Goal: Task Accomplishment & Management: Manage account settings

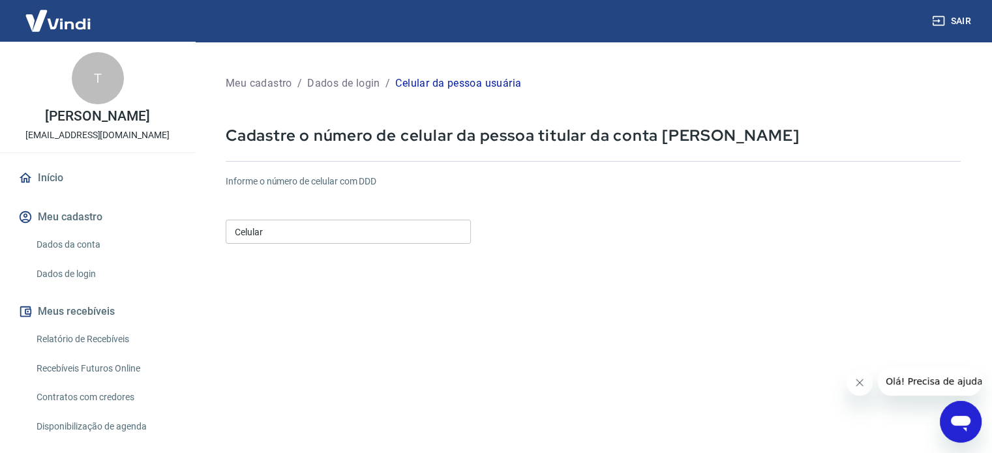
click at [358, 241] on input "Celular" at bounding box center [348, 232] width 245 height 24
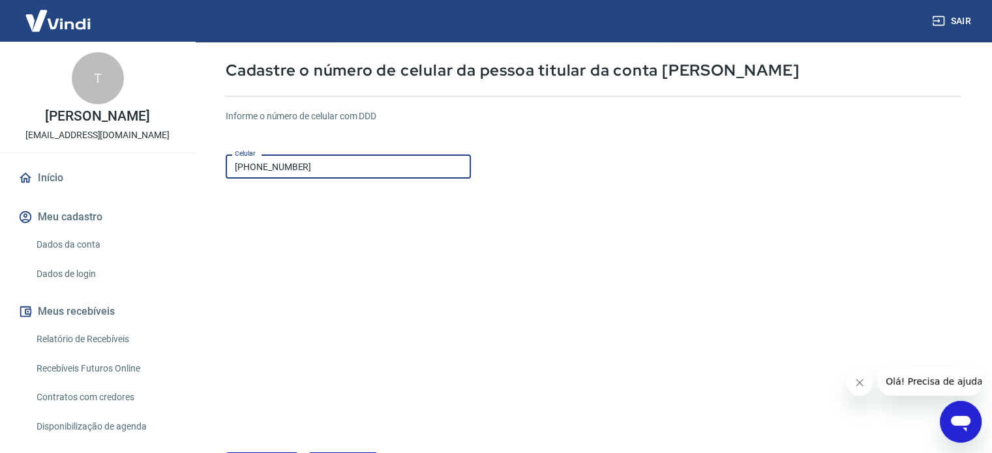
scroll to position [130, 0]
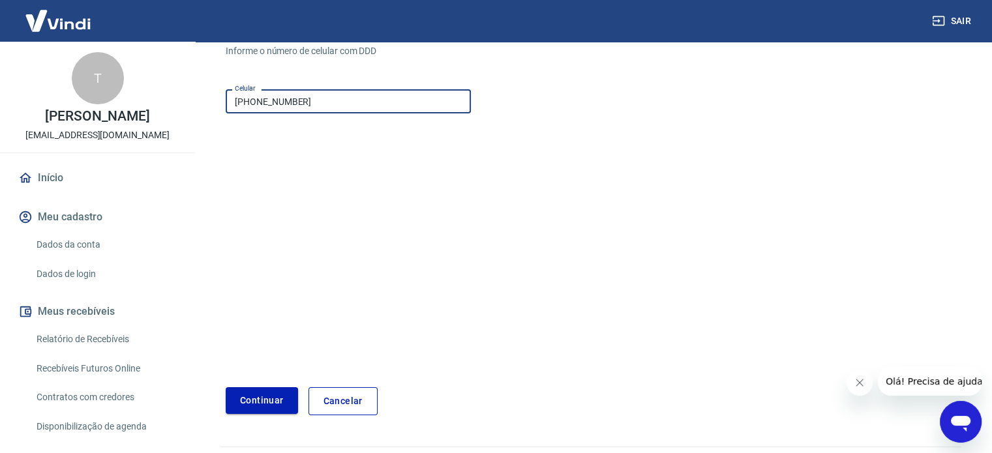
type input "[PHONE_NUMBER]"
click at [262, 410] on button "Continuar" at bounding box center [262, 401] width 72 height 27
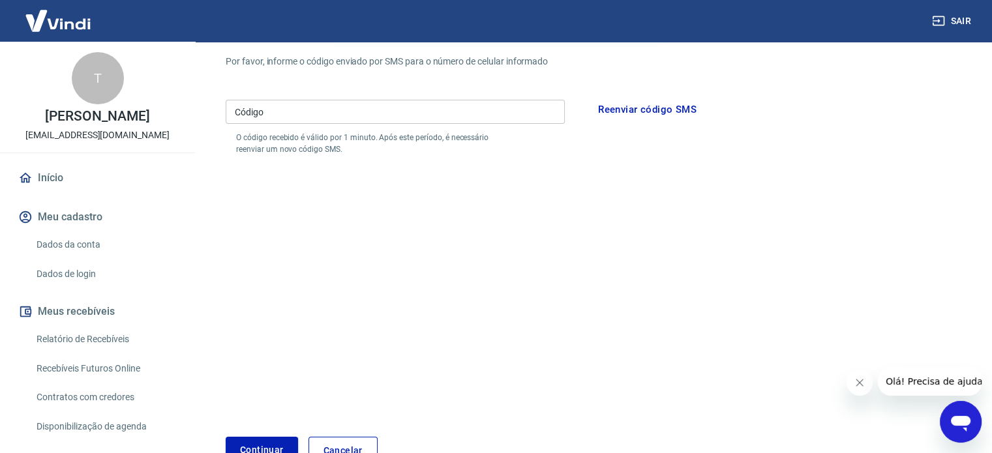
click at [301, 118] on input "Código" at bounding box center [395, 112] width 339 height 24
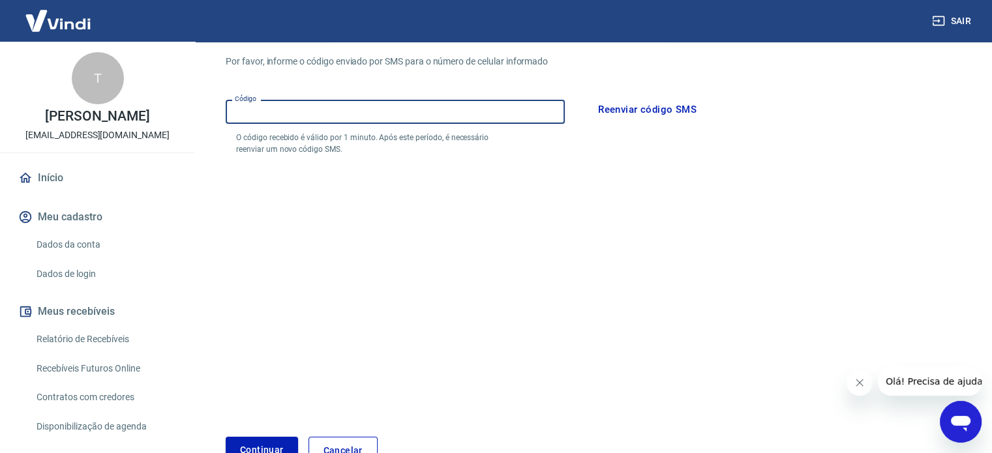
click at [442, 153] on p "O código recebido é válido por 1 minuto. Após este período, é necessário reenvi…" at bounding box center [374, 143] width 277 height 23
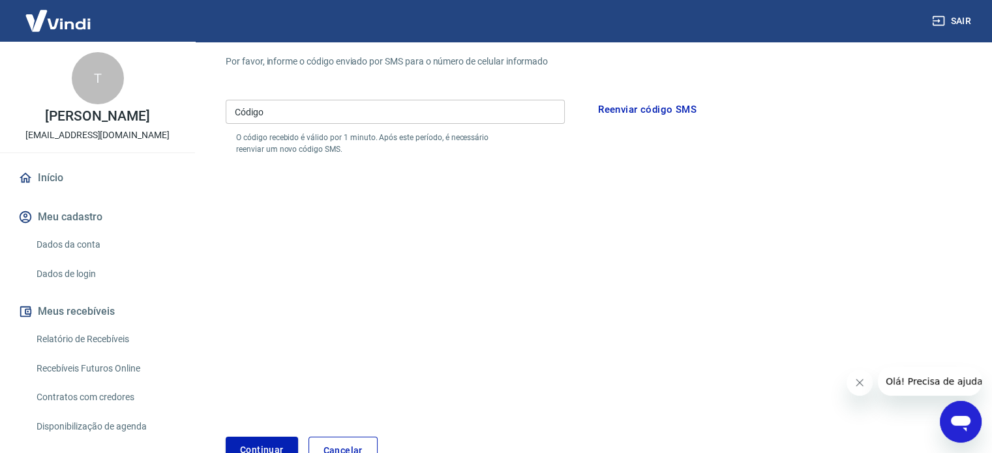
click at [629, 112] on button "Reenviar código SMS" at bounding box center [647, 109] width 113 height 27
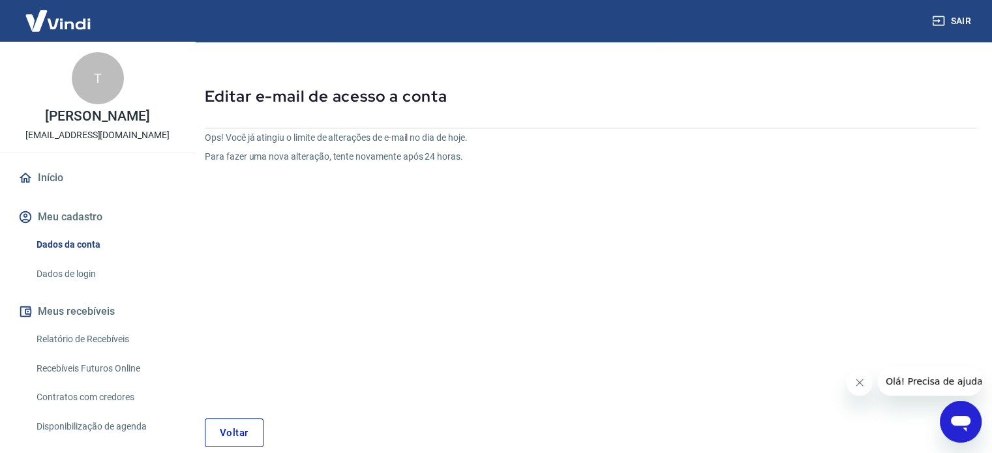
scroll to position [99, 0]
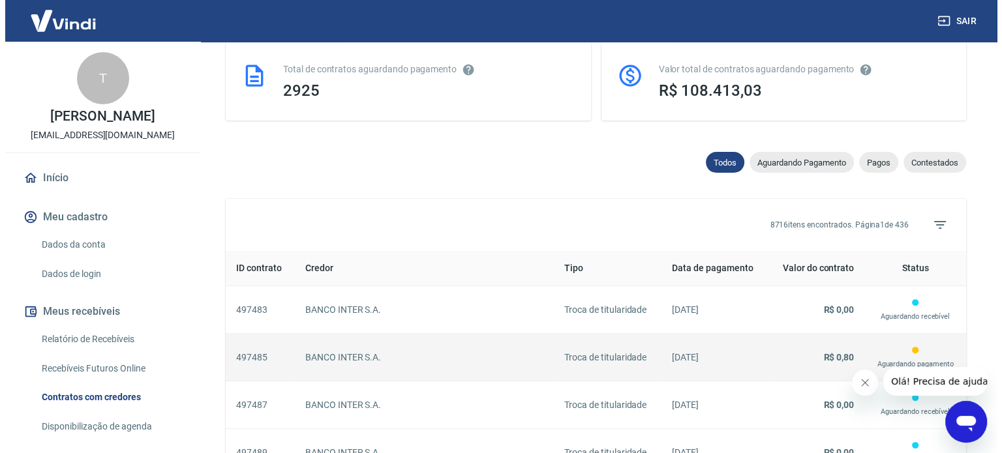
scroll to position [391, 0]
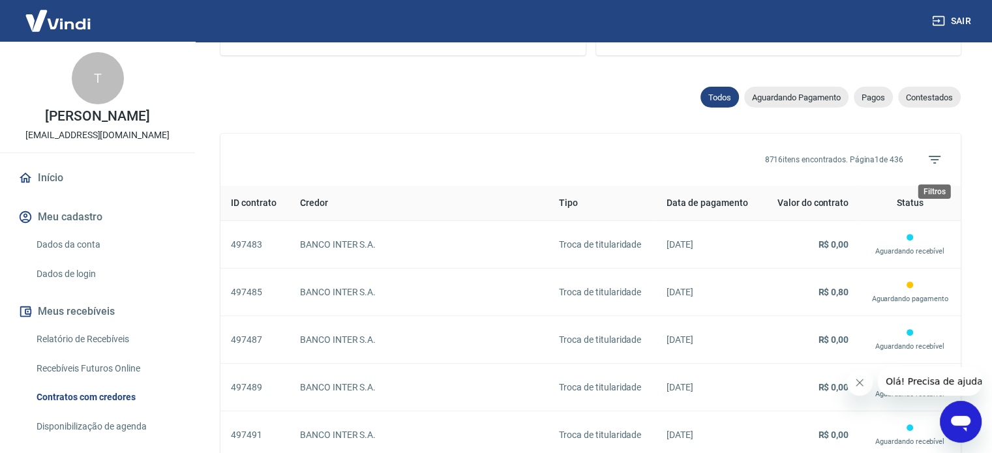
click at [940, 159] on icon "Filtros" at bounding box center [935, 160] width 16 height 16
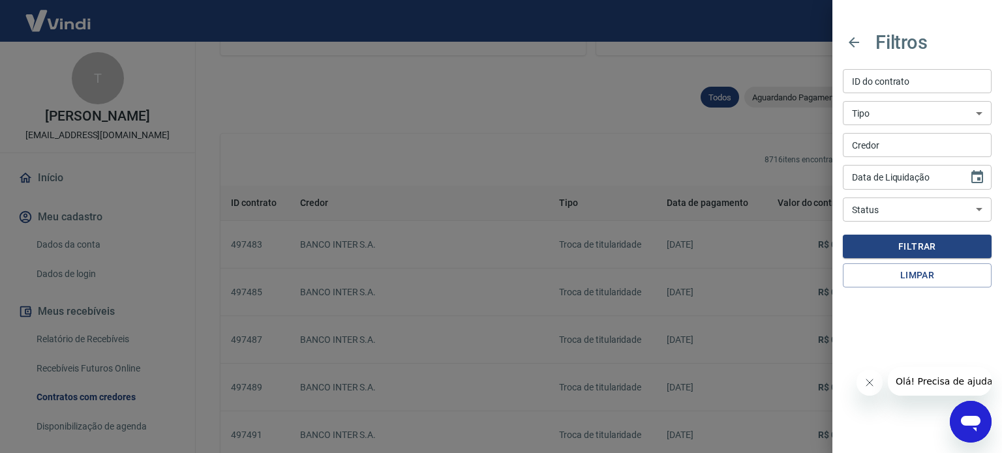
click at [872, 149] on input "Credor" at bounding box center [917, 145] width 149 height 24
type input "money"
click at [900, 249] on button "Filtrar" at bounding box center [917, 247] width 149 height 24
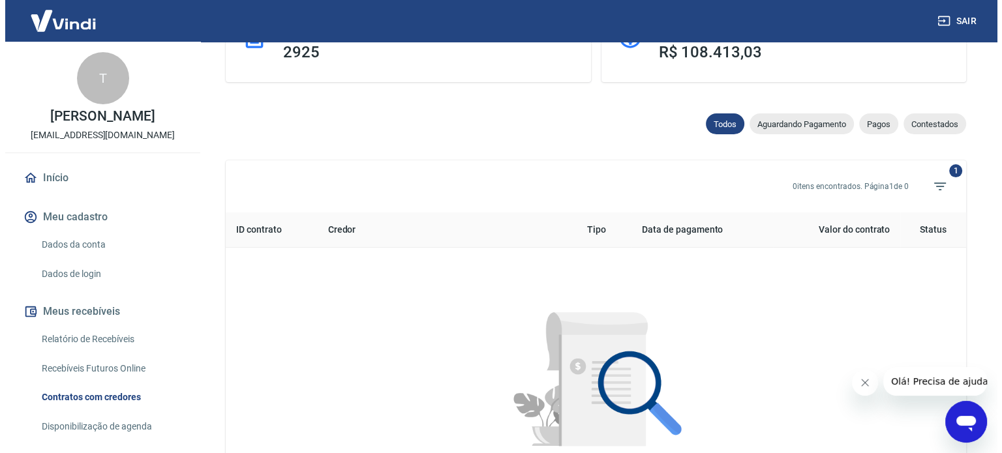
scroll to position [391, 0]
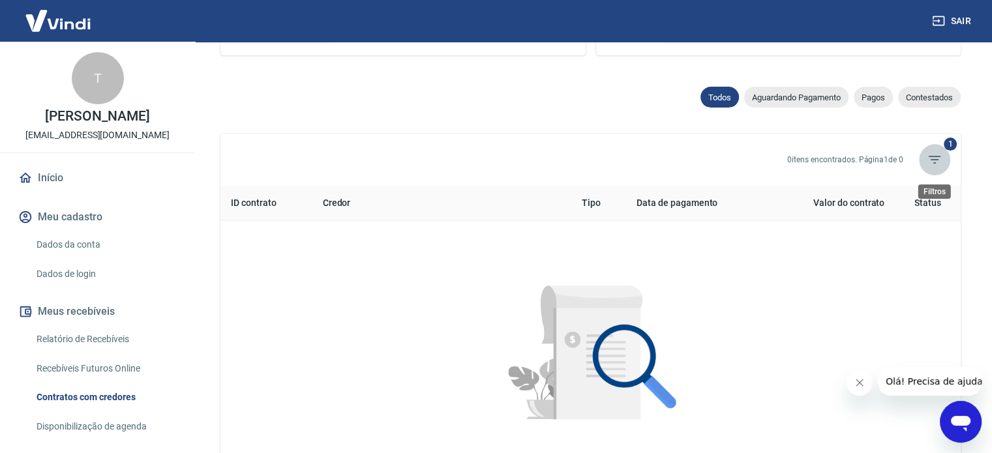
click at [934, 166] on icon "Filtros" at bounding box center [935, 160] width 16 height 16
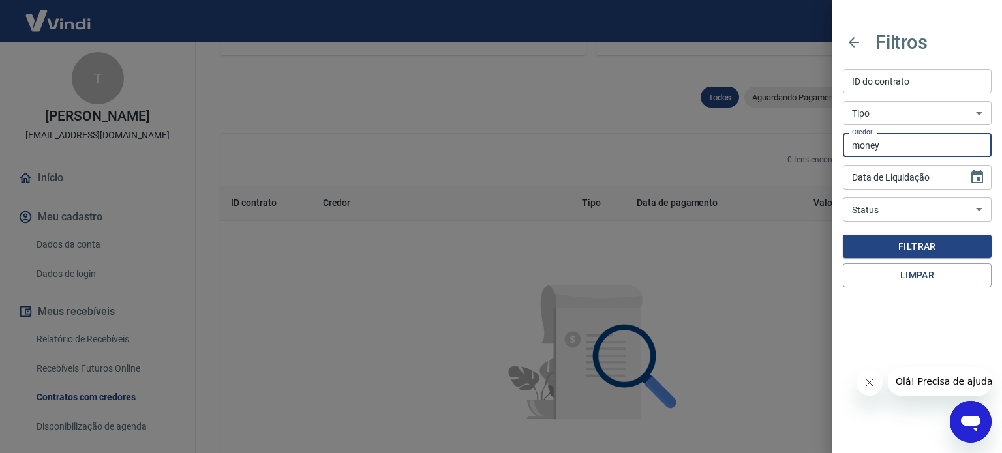
drag, startPoint x: 892, startPoint y: 138, endPoint x: 800, endPoint y: 133, distance: 92.1
click at [815, 148] on div "Filtros ID do contrato ID do contrato Tipo Troca de titularidade Antecipação Pó…" at bounding box center [501, 226] width 1002 height 453
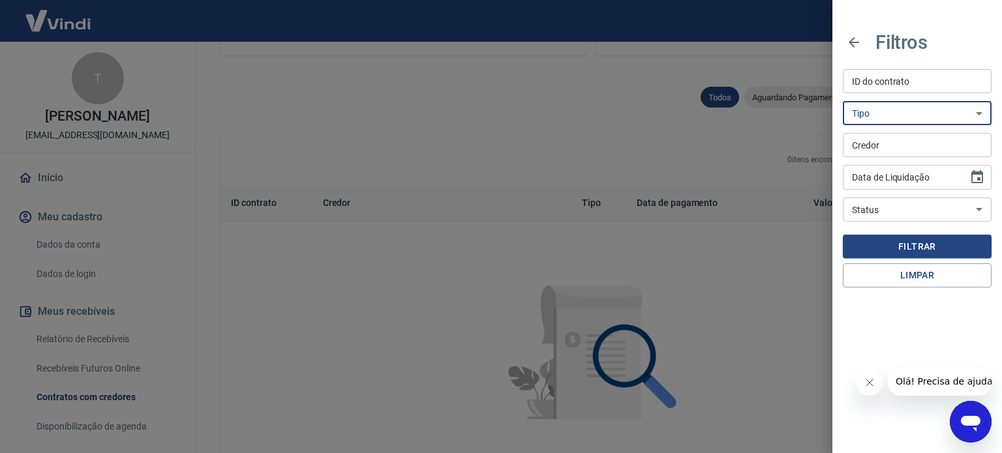
click at [880, 113] on select "Troca de titularidade Antecipação Pós-Contratada Garantia Penhora" at bounding box center [917, 113] width 149 height 24
select select "warranty"
click at [843, 101] on select "Troca de titularidade Antecipação Pós-Contratada Garantia Penhora" at bounding box center [917, 113] width 149 height 24
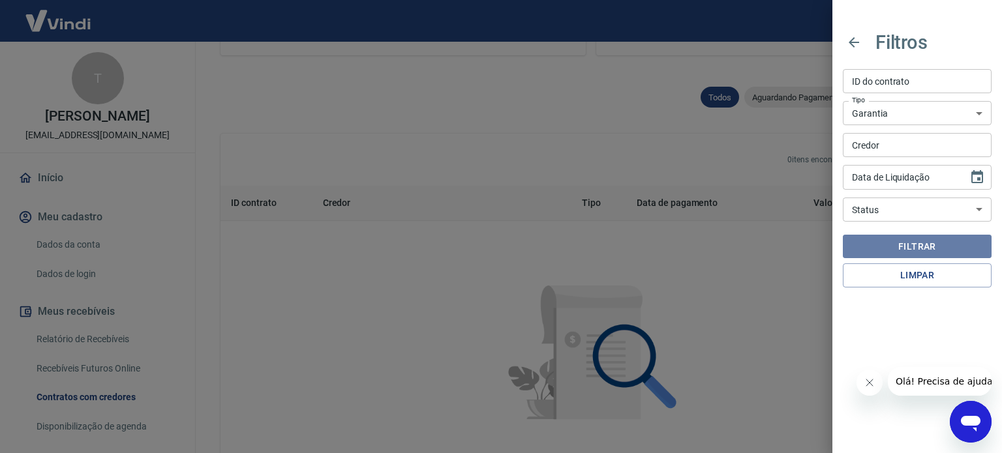
click at [892, 247] on button "Filtrar" at bounding box center [917, 247] width 149 height 24
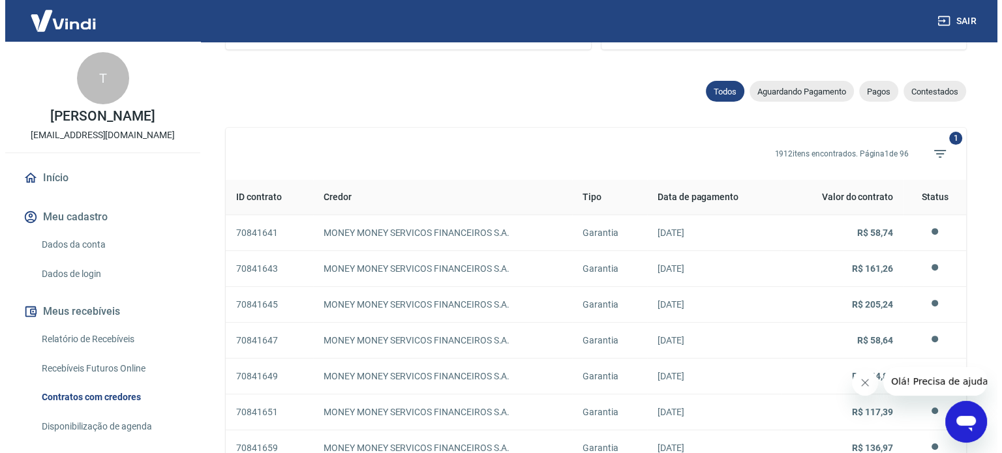
scroll to position [332, 0]
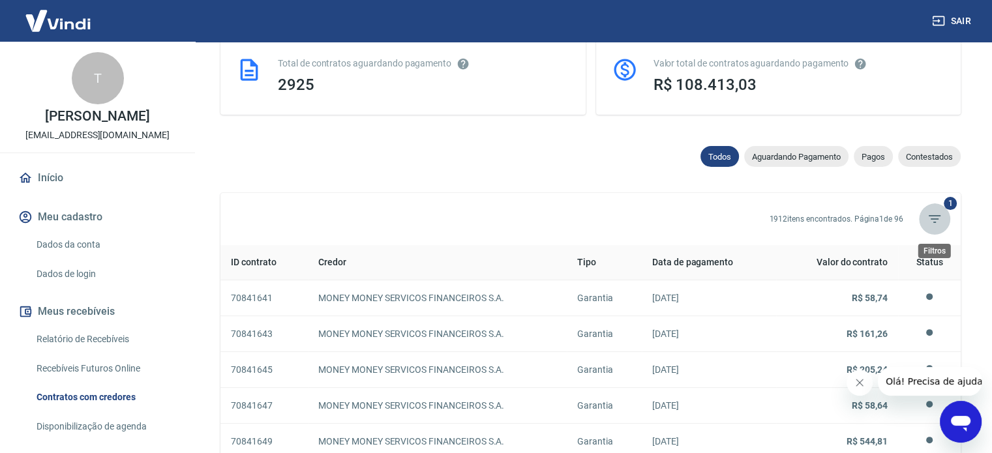
click at [929, 220] on icon "Filtros" at bounding box center [935, 219] width 16 height 16
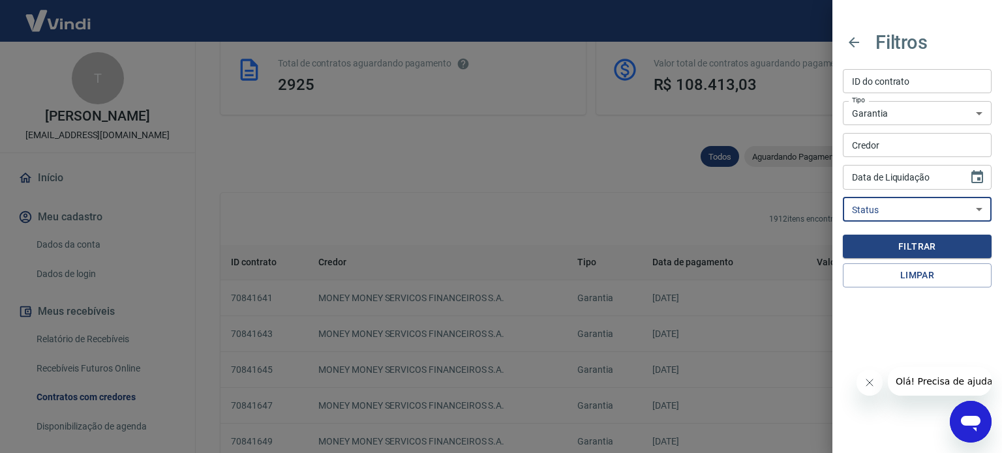
click at [885, 210] on select "Aguardando contestação Contestado Aguardando recebível Aguardando pagamento Pag…" at bounding box center [917, 210] width 149 height 24
select select "waiting_payment"
click at [843, 198] on select "Aguardando contestação Contestado Aguardando recebível Aguardando pagamento Pag…" at bounding box center [917, 210] width 149 height 24
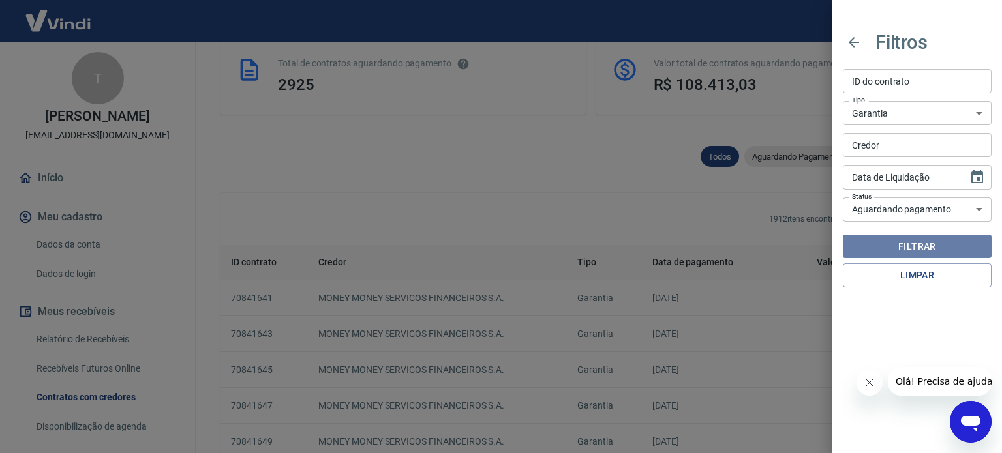
click at [900, 247] on button "Filtrar" at bounding box center [917, 247] width 149 height 24
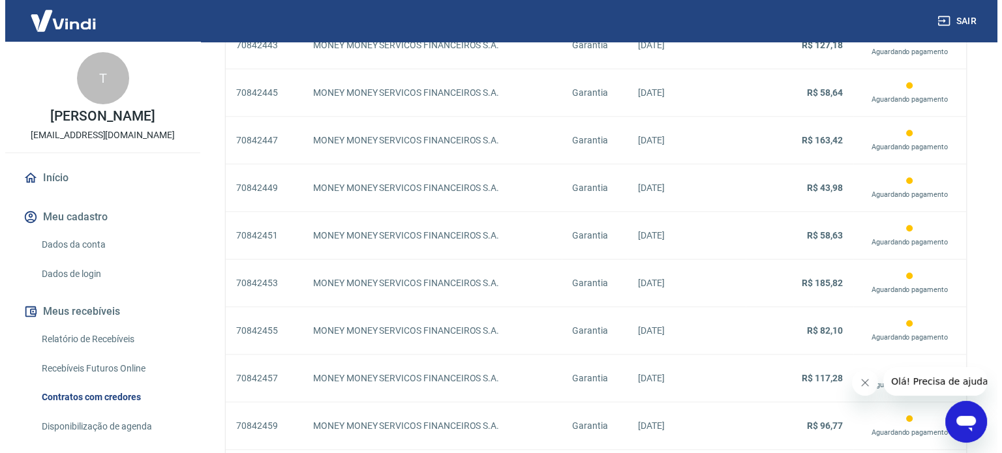
scroll to position [1219, 0]
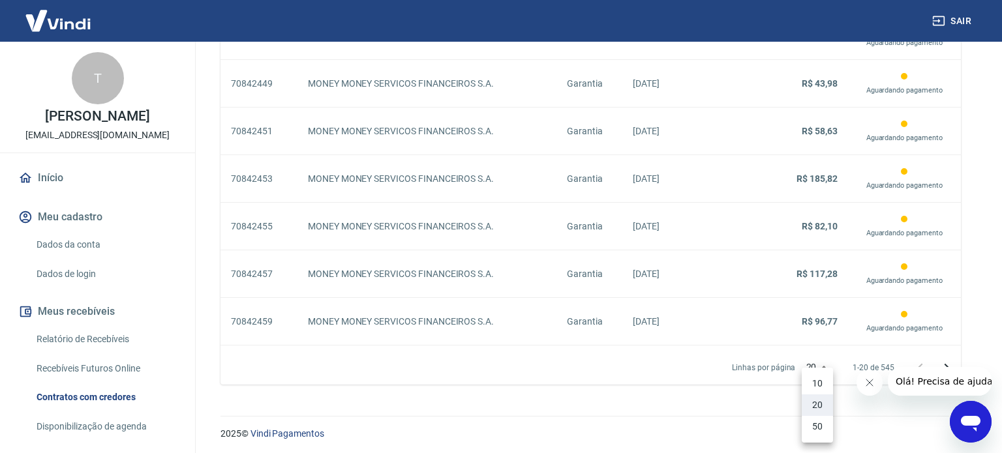
click at [815, 434] on li "50" at bounding box center [817, 427] width 31 height 22
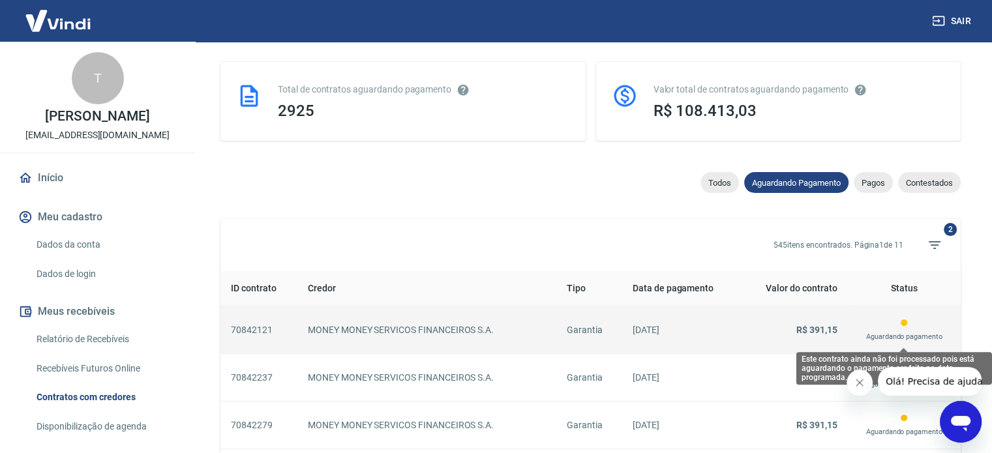
scroll to position [371, 0]
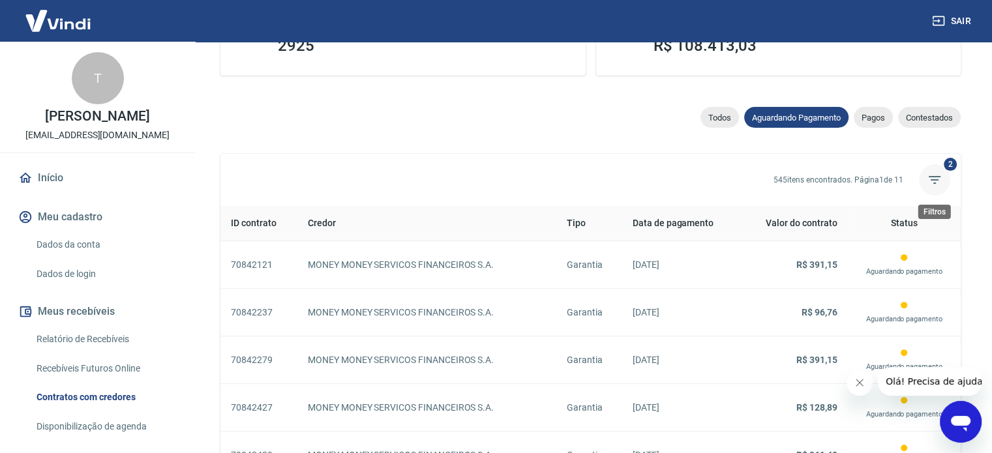
click at [937, 176] on icon "Filtros" at bounding box center [935, 180] width 12 height 8
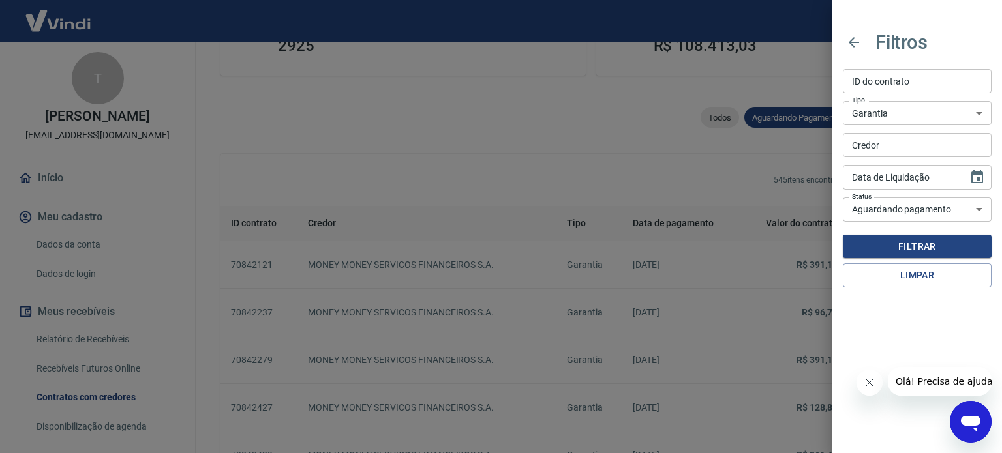
type input "DD/MM/YYYY"
click at [877, 181] on input "DD/MM/YYYY" at bounding box center [901, 177] width 116 height 24
click at [758, 200] on div at bounding box center [501, 226] width 1002 height 453
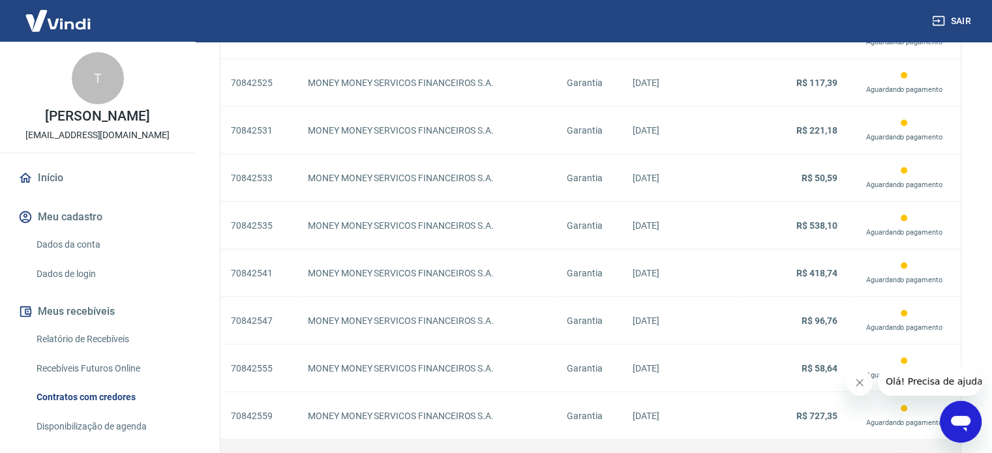
scroll to position [2644, 0]
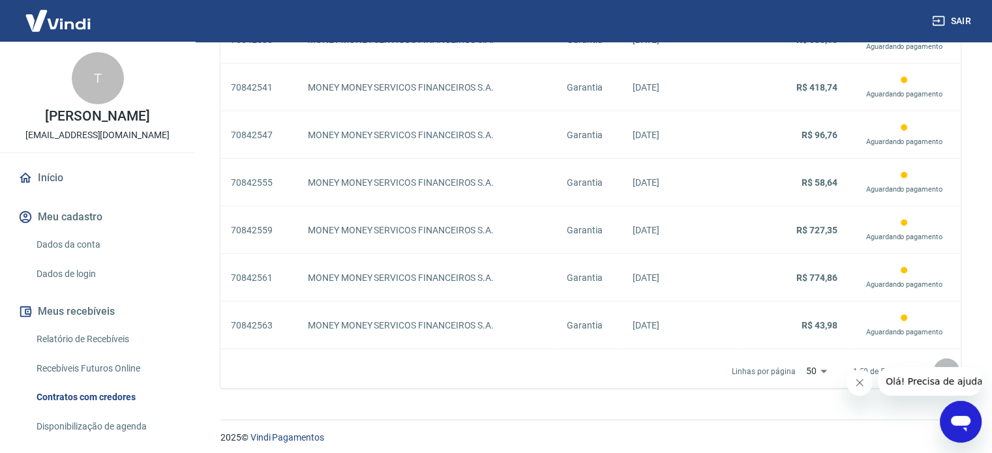
click at [951, 365] on icon "Próxima página" at bounding box center [947, 372] width 16 height 16
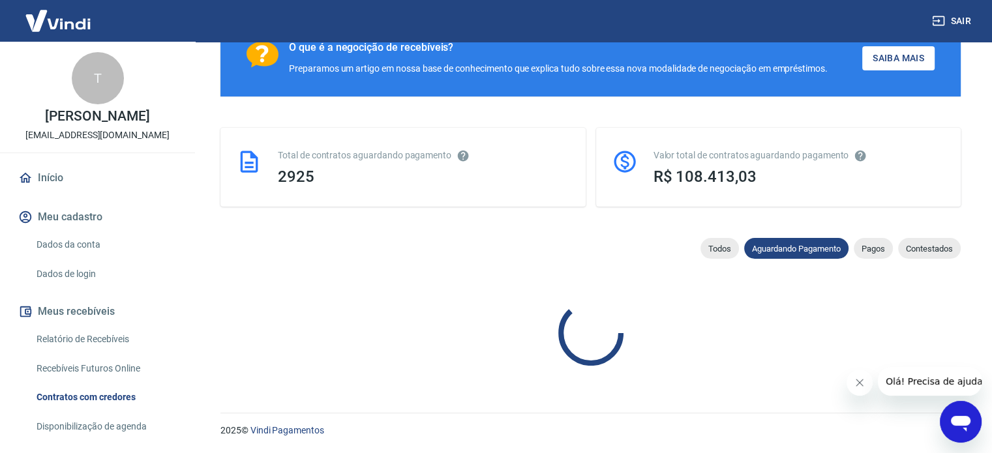
scroll to position [2644, 0]
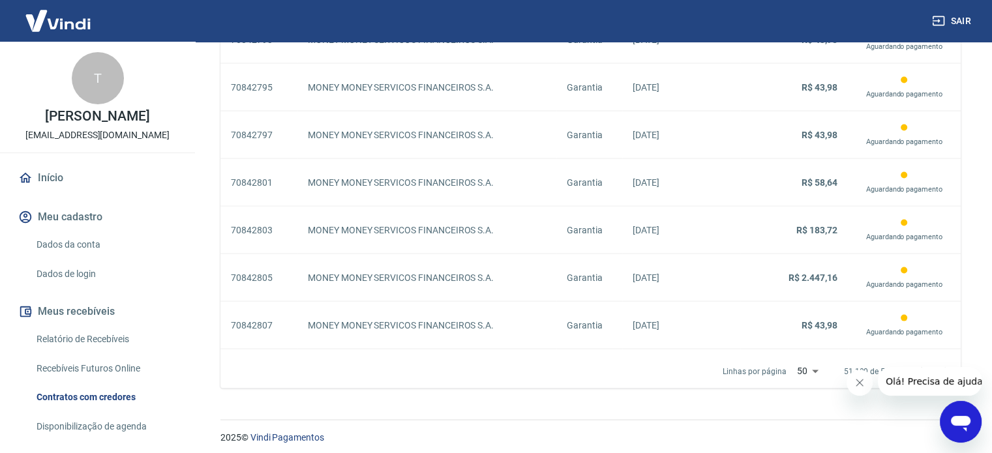
click at [102, 377] on link "Recebíveis Futuros Online" at bounding box center [105, 369] width 148 height 27
